Goal: Information Seeking & Learning: Learn about a topic

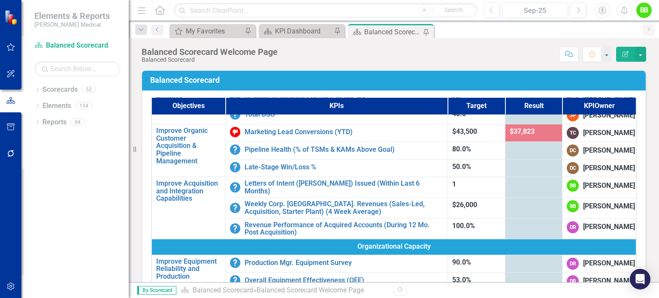
scroll to position [348, 0]
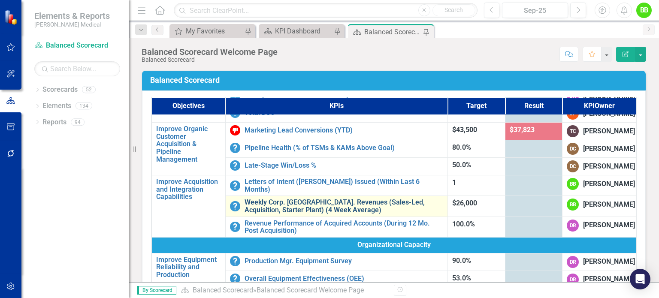
click at [268, 207] on link "Weekly Corp. [GEOGRAPHIC_DATA]. Revenues (Sales-Led, Acquisition, Starter Plant…" at bounding box center [343, 206] width 199 height 15
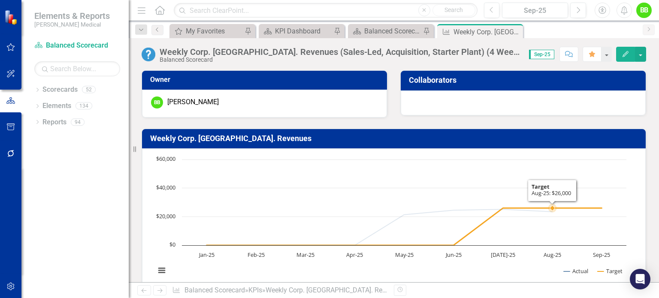
click at [575, 181] on rect "Interactive chart" at bounding box center [390, 219] width 479 height 129
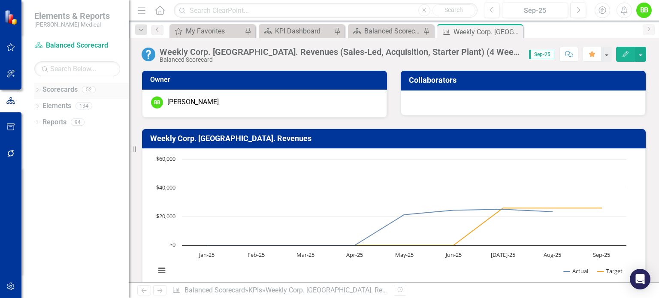
click at [38, 88] on icon "Dropdown" at bounding box center [37, 90] width 6 height 5
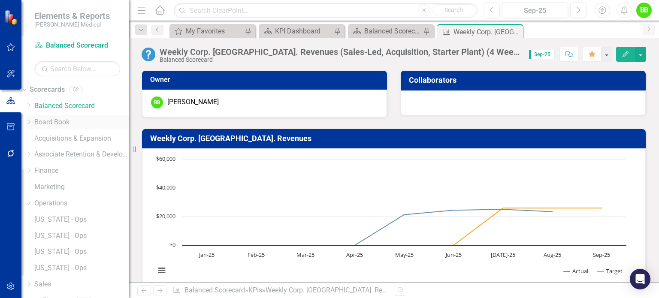
click at [60, 122] on link "Board Book" at bounding box center [81, 122] width 94 height 10
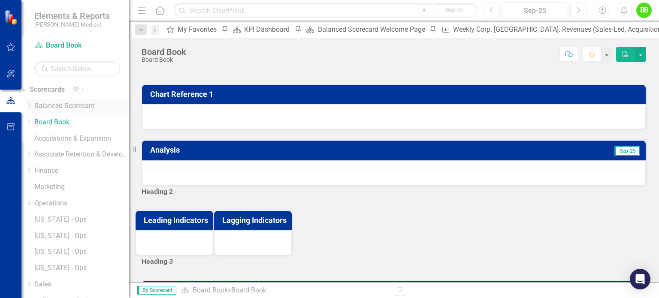
click at [61, 109] on link "Balanced Scorecard" at bounding box center [81, 106] width 94 height 10
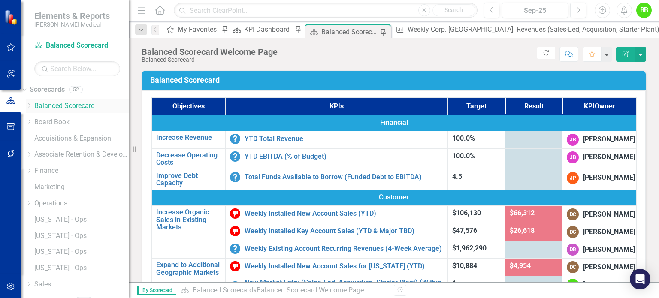
click at [32, 106] on icon "Dropdown" at bounding box center [29, 105] width 6 height 5
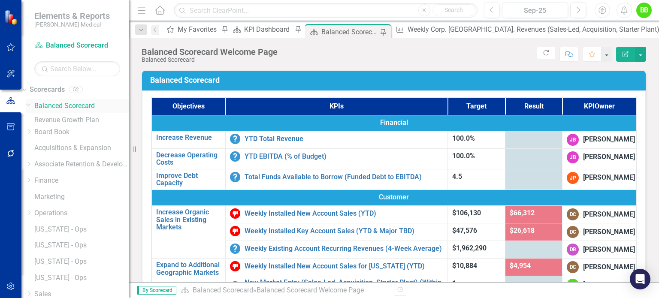
click at [31, 106] on icon "Dropdown" at bounding box center [28, 104] width 5 height 6
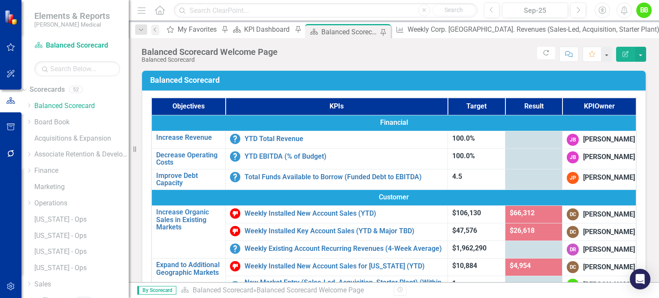
scroll to position [27, 0]
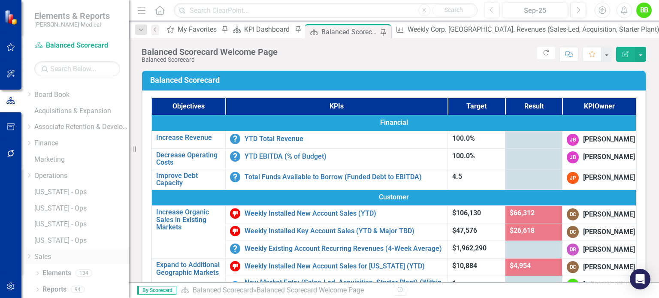
click at [32, 256] on icon "Dropdown" at bounding box center [29, 256] width 6 height 5
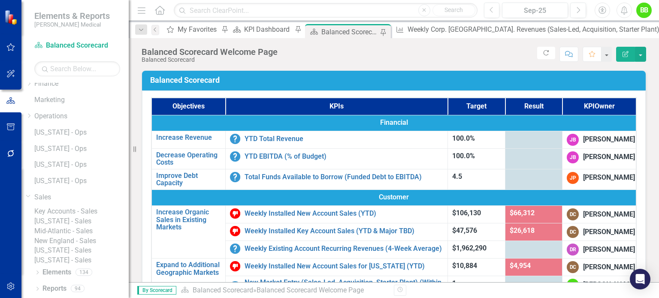
scroll to position [125, 0]
click at [31, 193] on icon "Dropdown" at bounding box center [28, 196] width 5 height 6
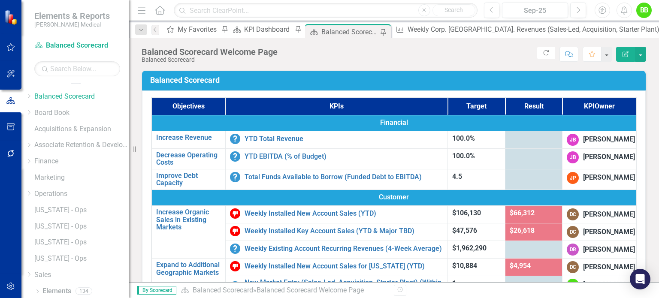
scroll to position [0, 0]
